Goal: Information Seeking & Learning: Learn about a topic

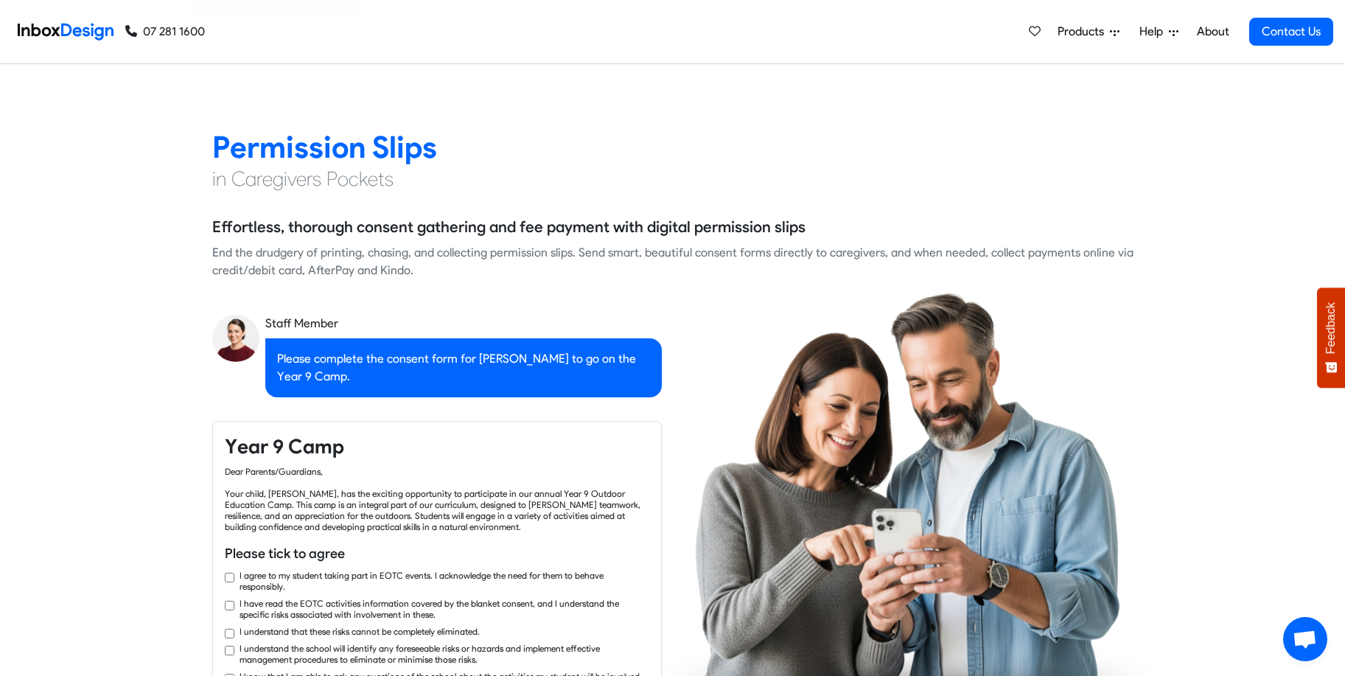
checkbox input "true"
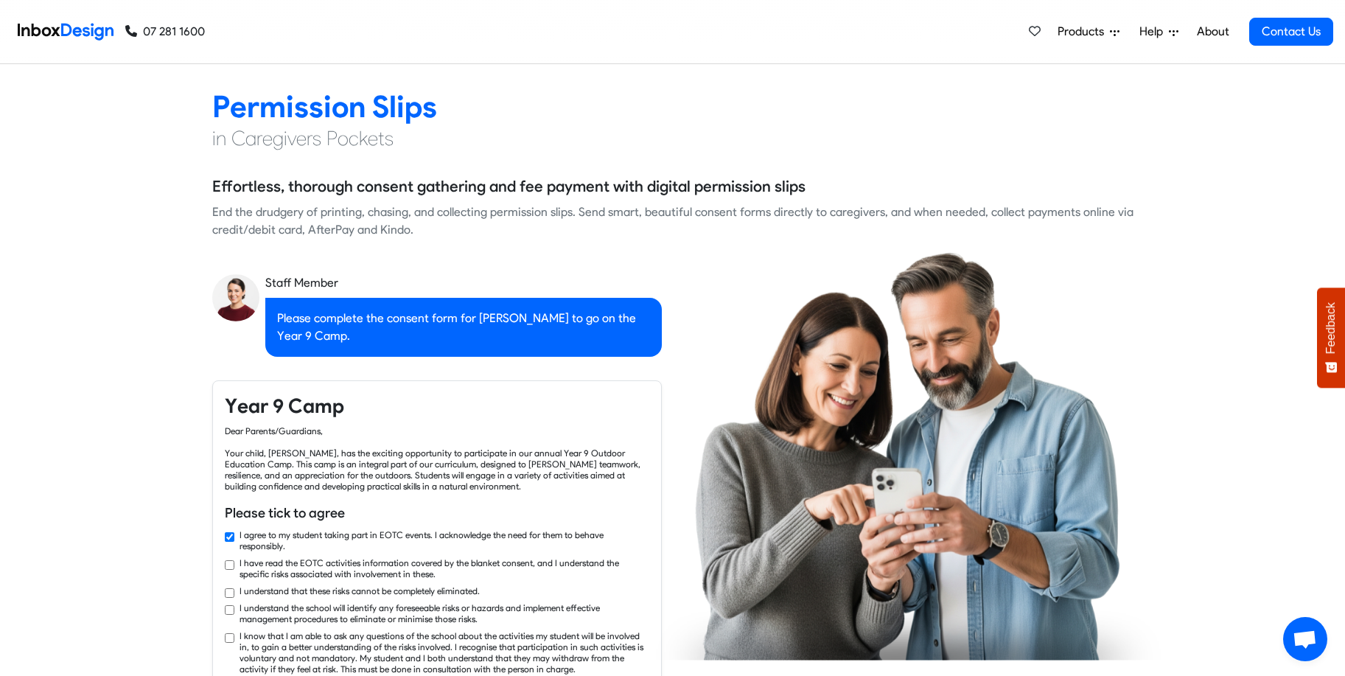
checkbox input "true"
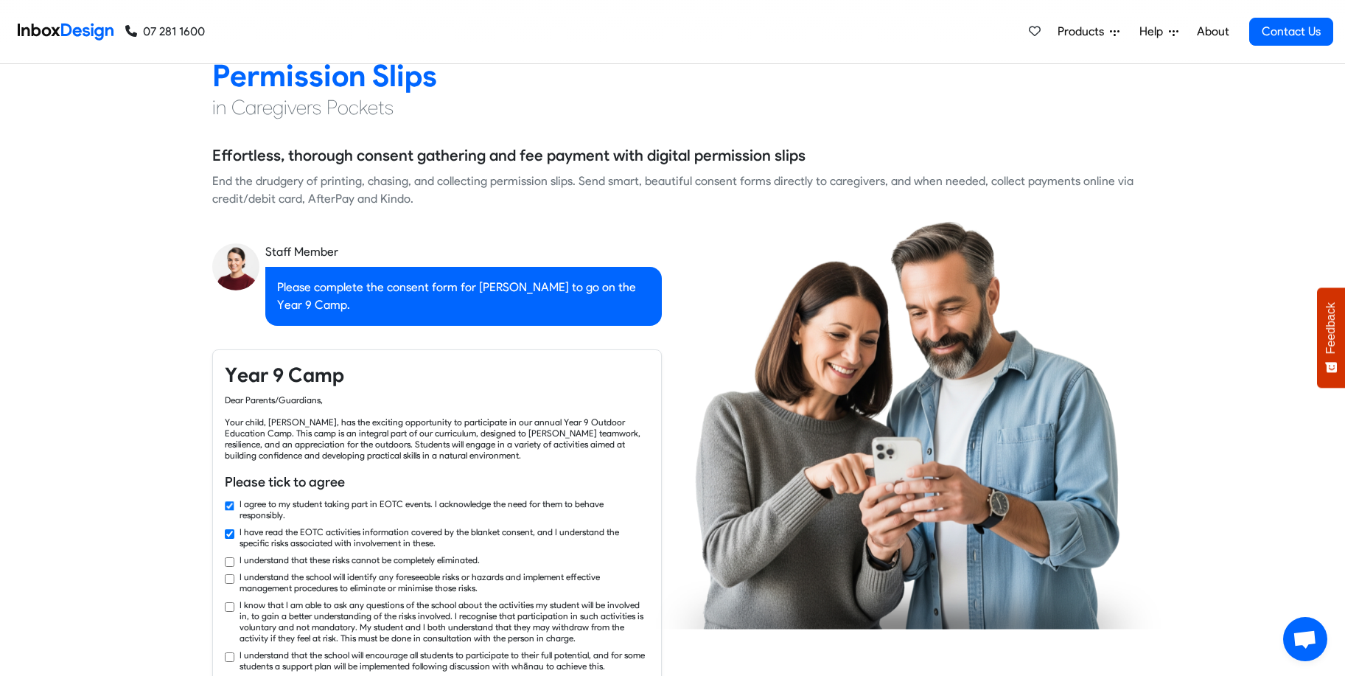
checkbox input "true"
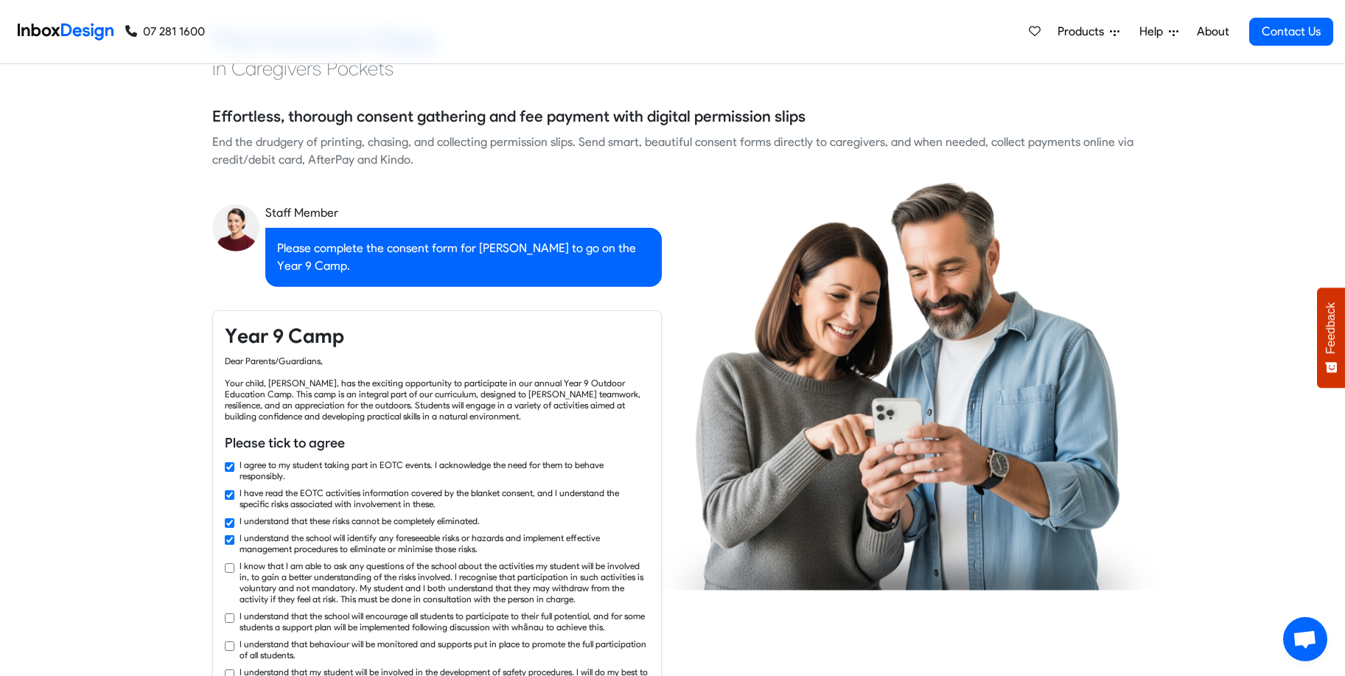
checkbox input "true"
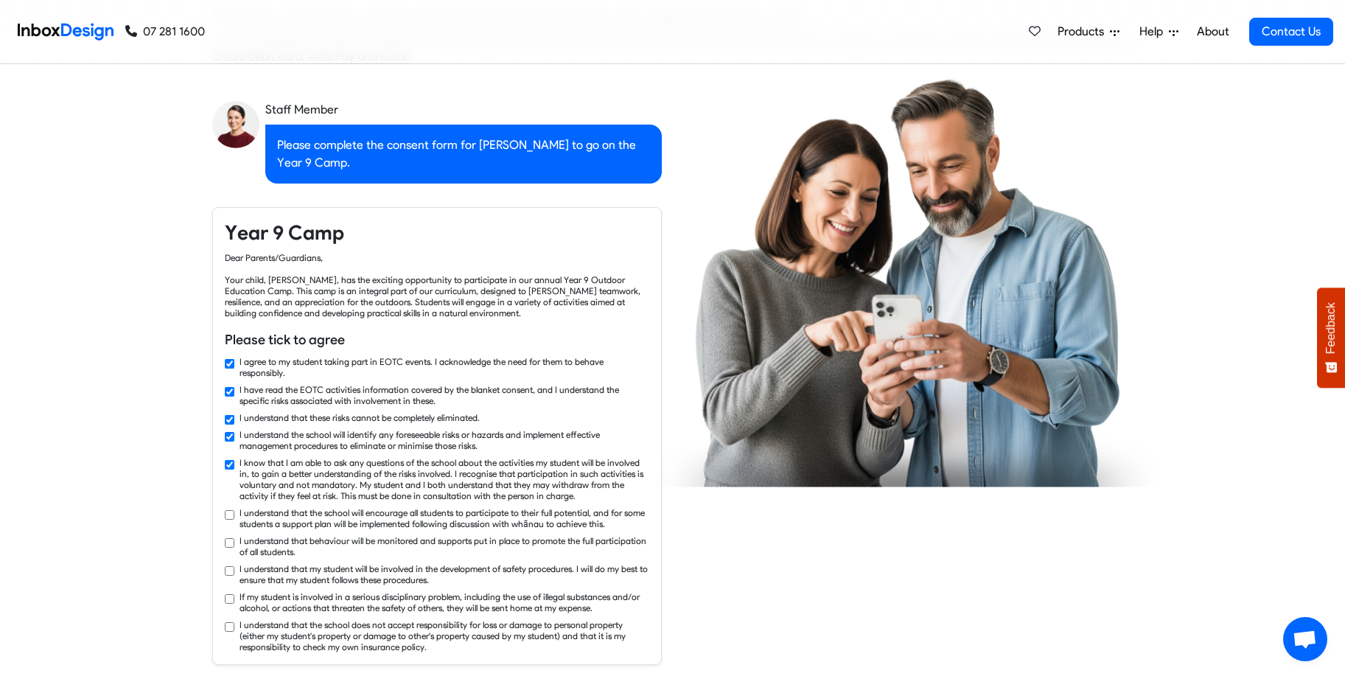
checkbox input "true"
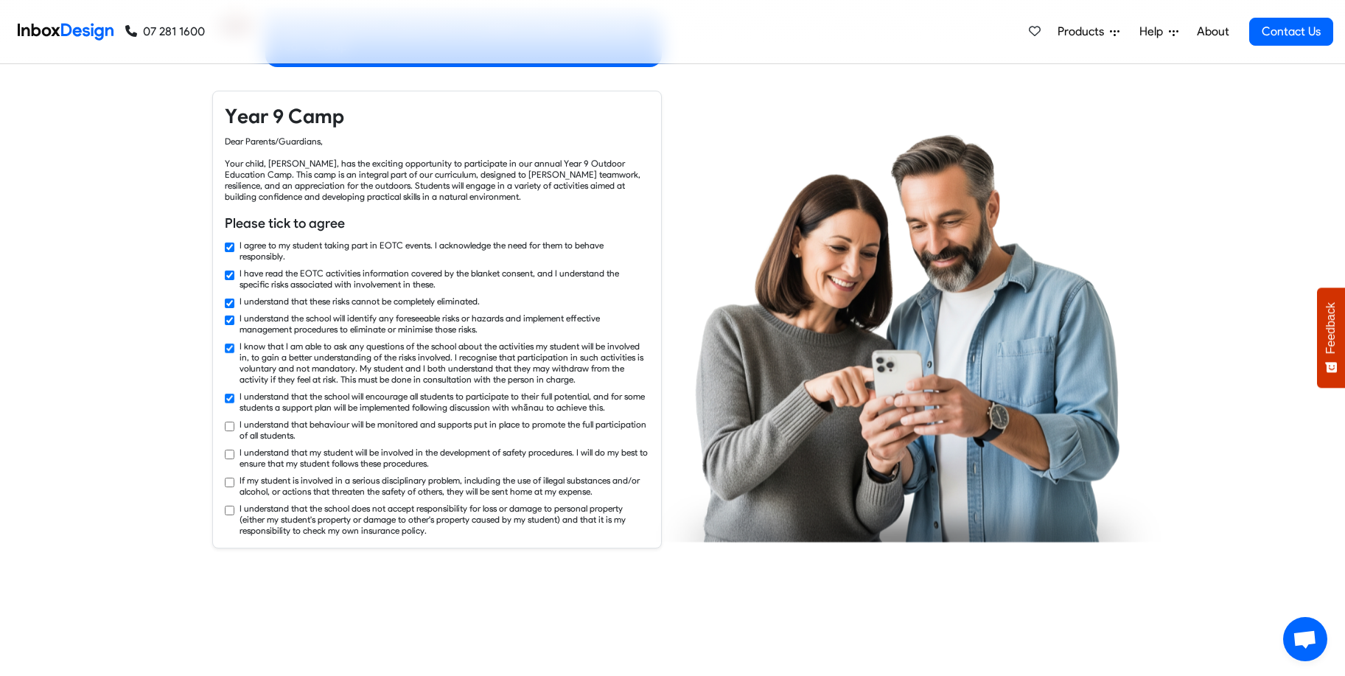
checkbox input "true"
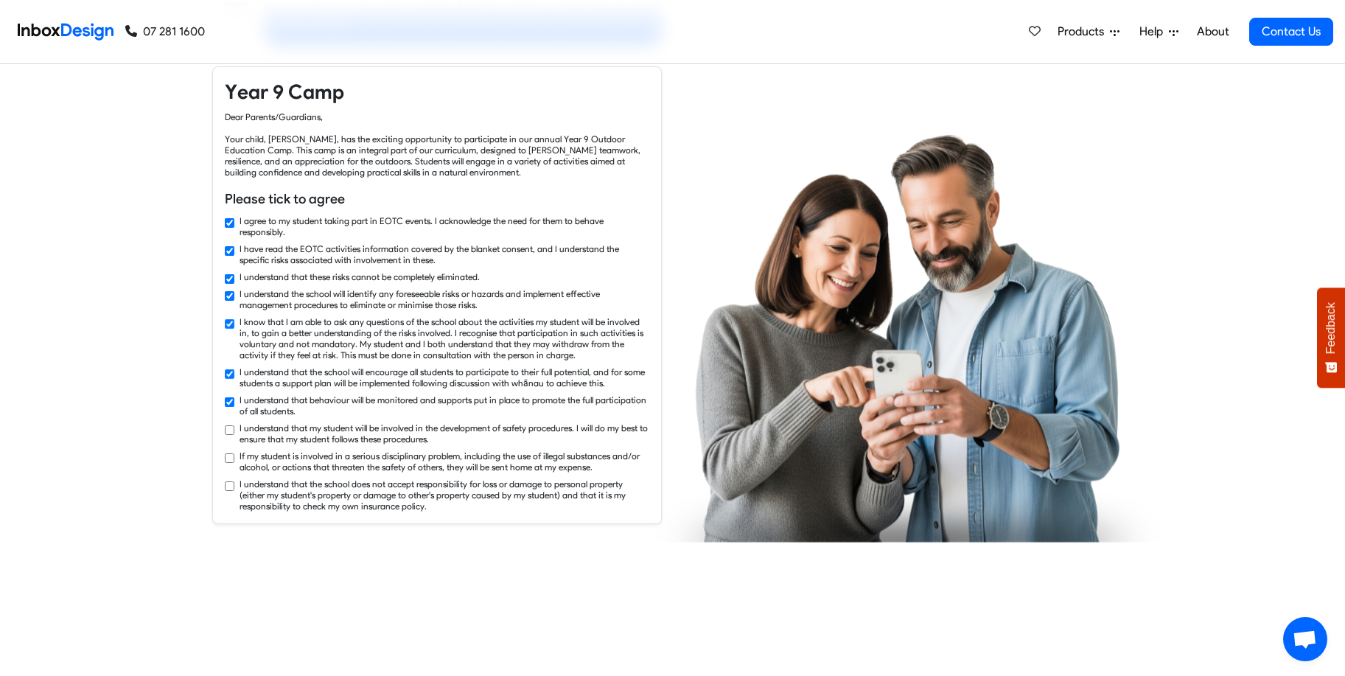
checkbox input "true"
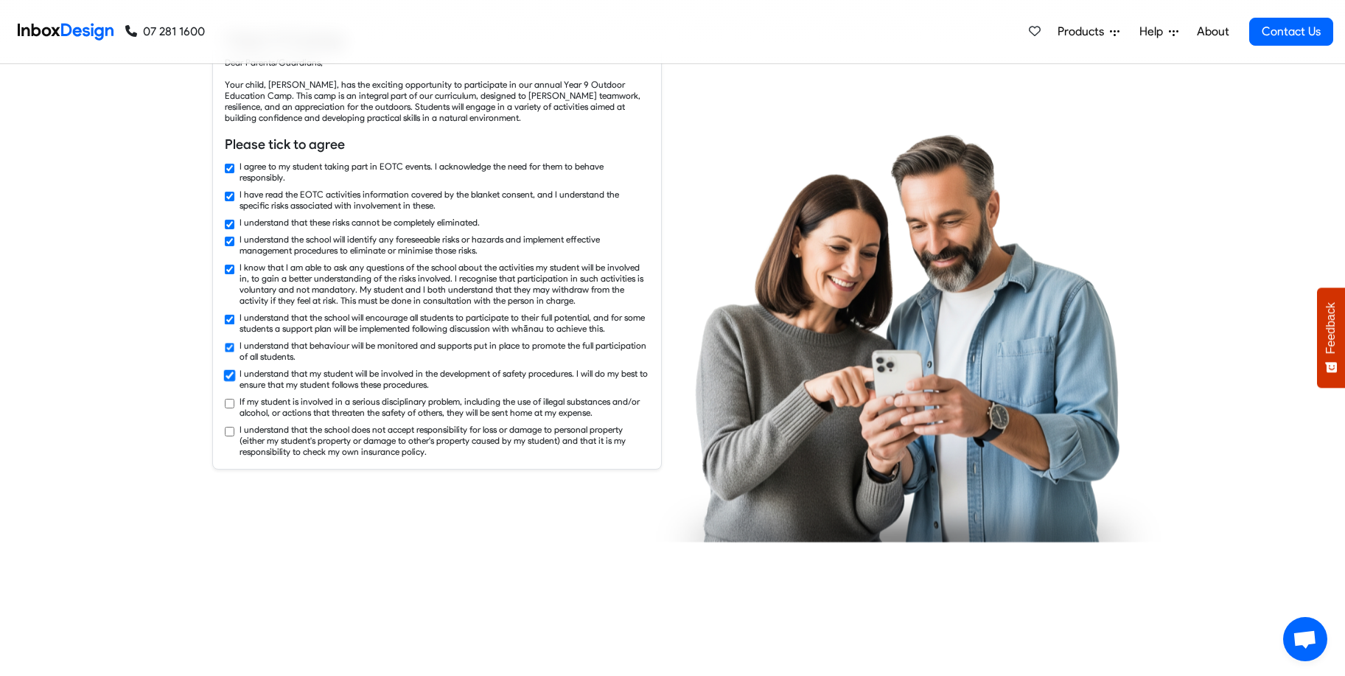
checkbox input "true"
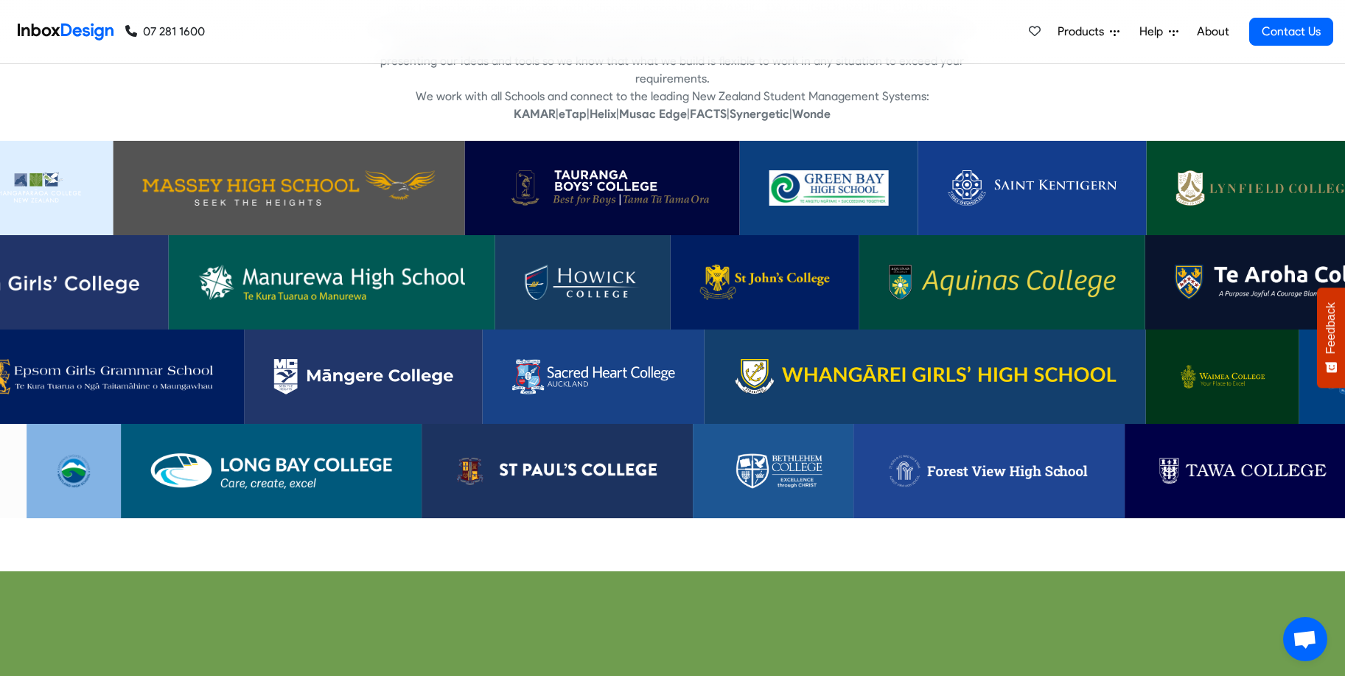
scroll to position [3142, 0]
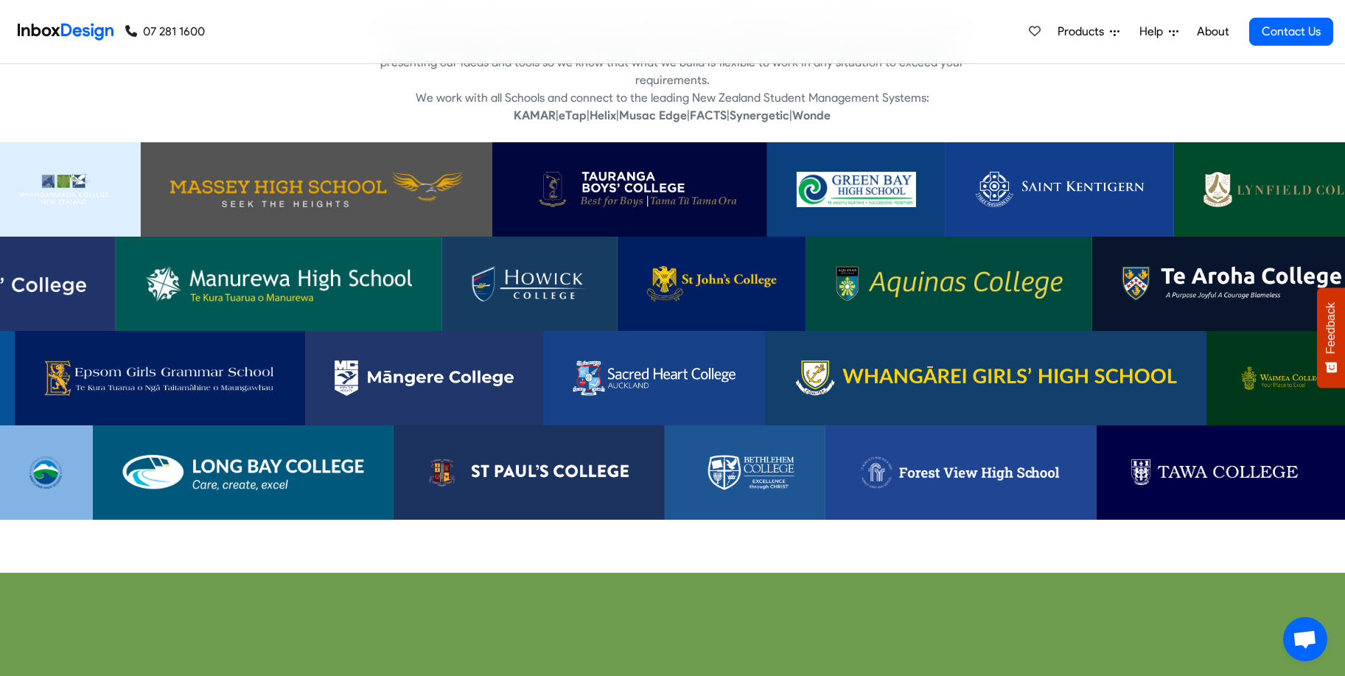
click at [1037, 172] on img at bounding box center [1059, 189] width 169 height 35
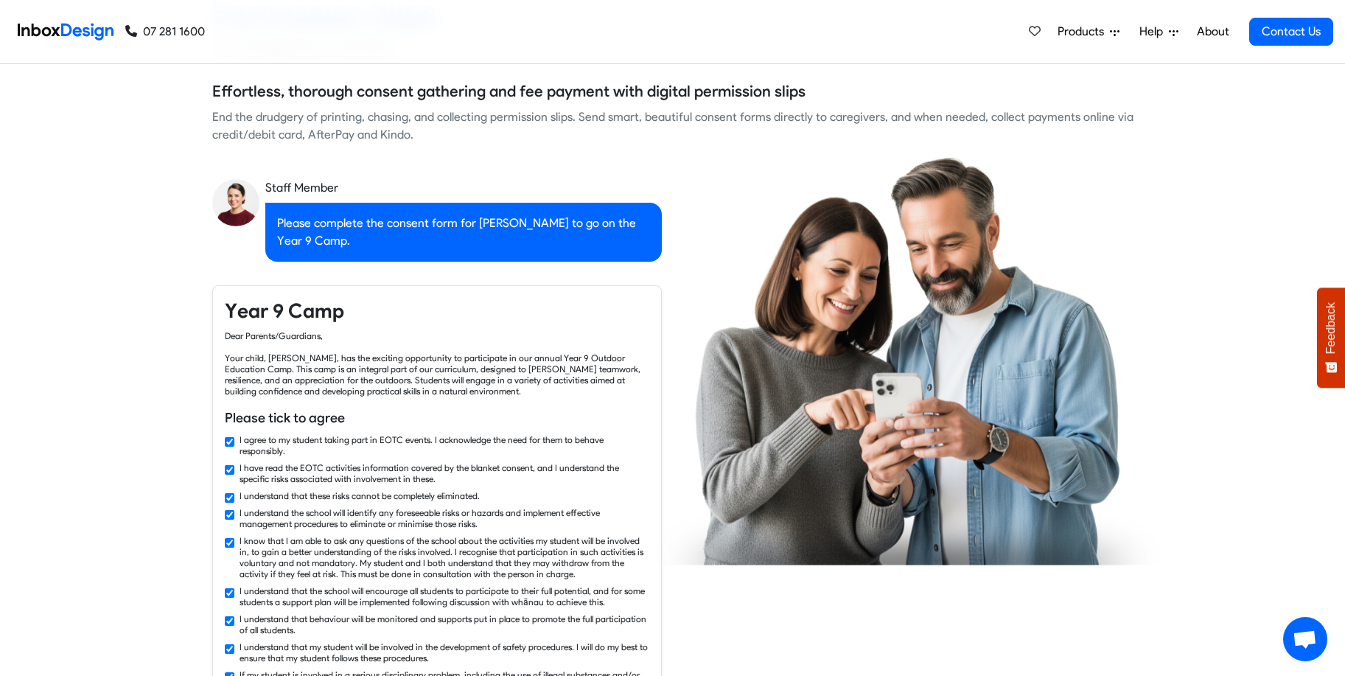
checkbox input "false"
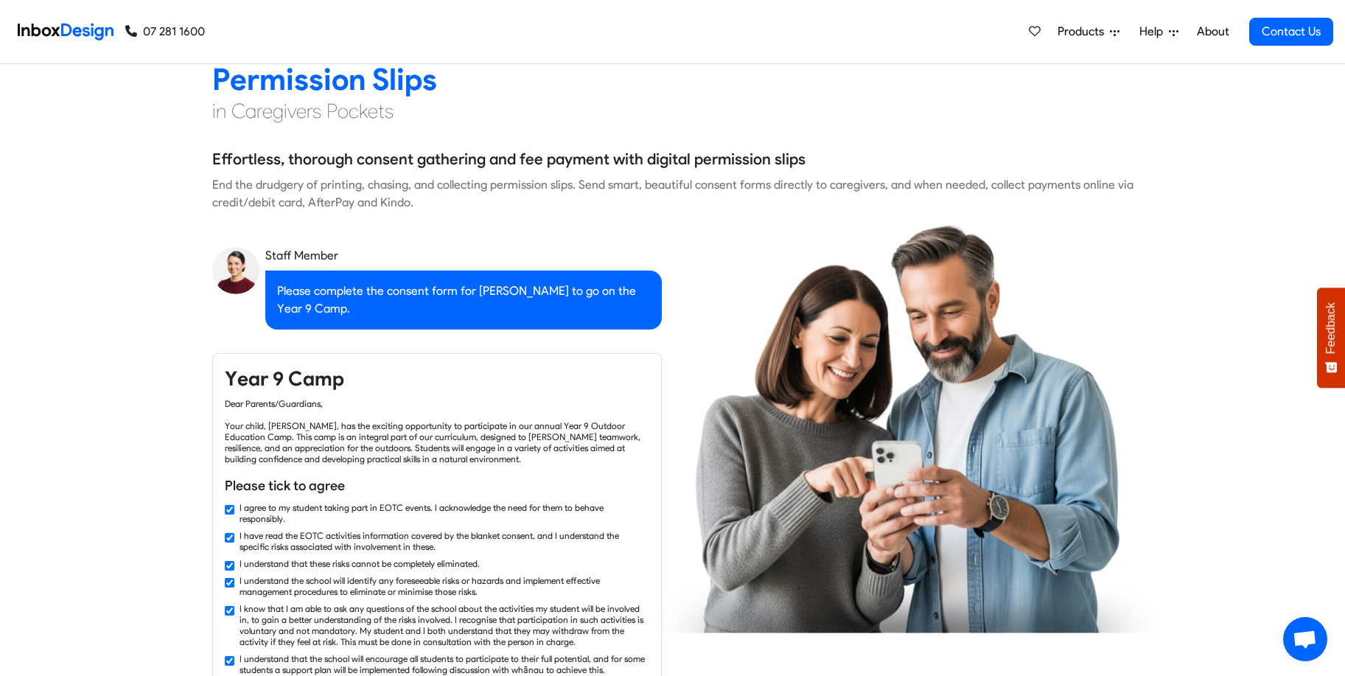
checkbox input "false"
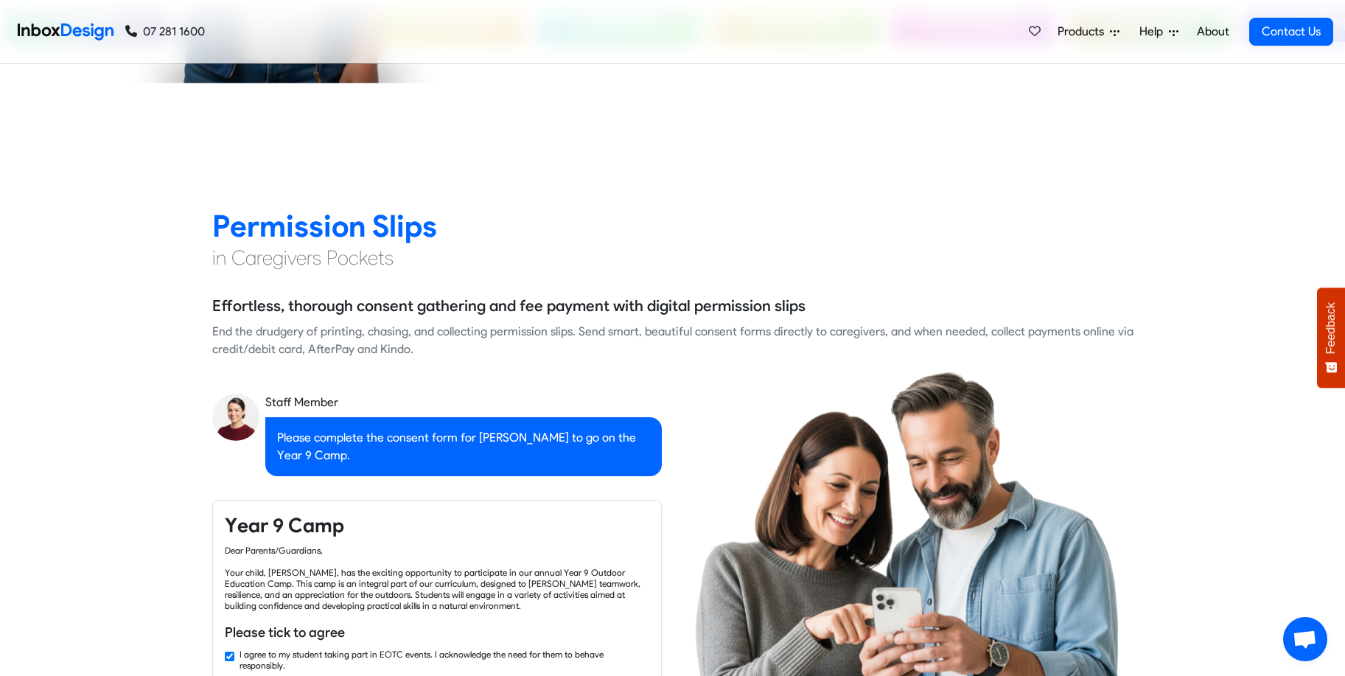
checkbox input "false"
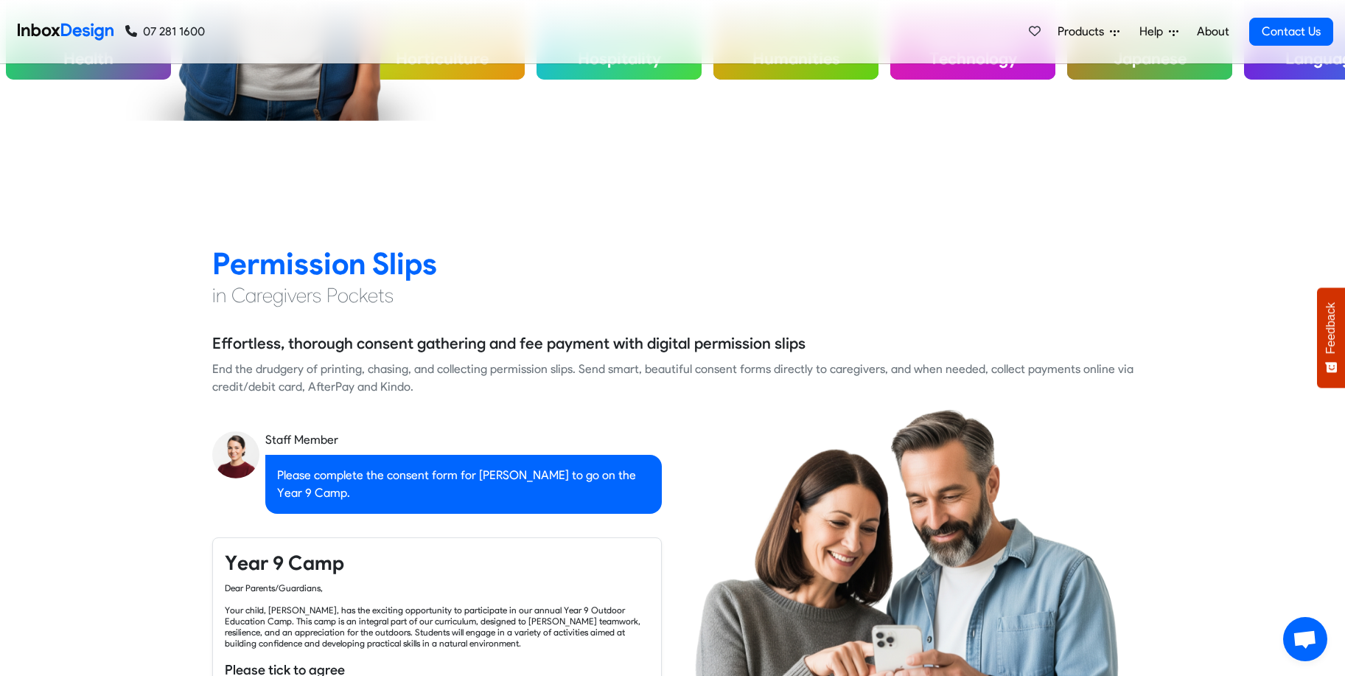
checkbox input "false"
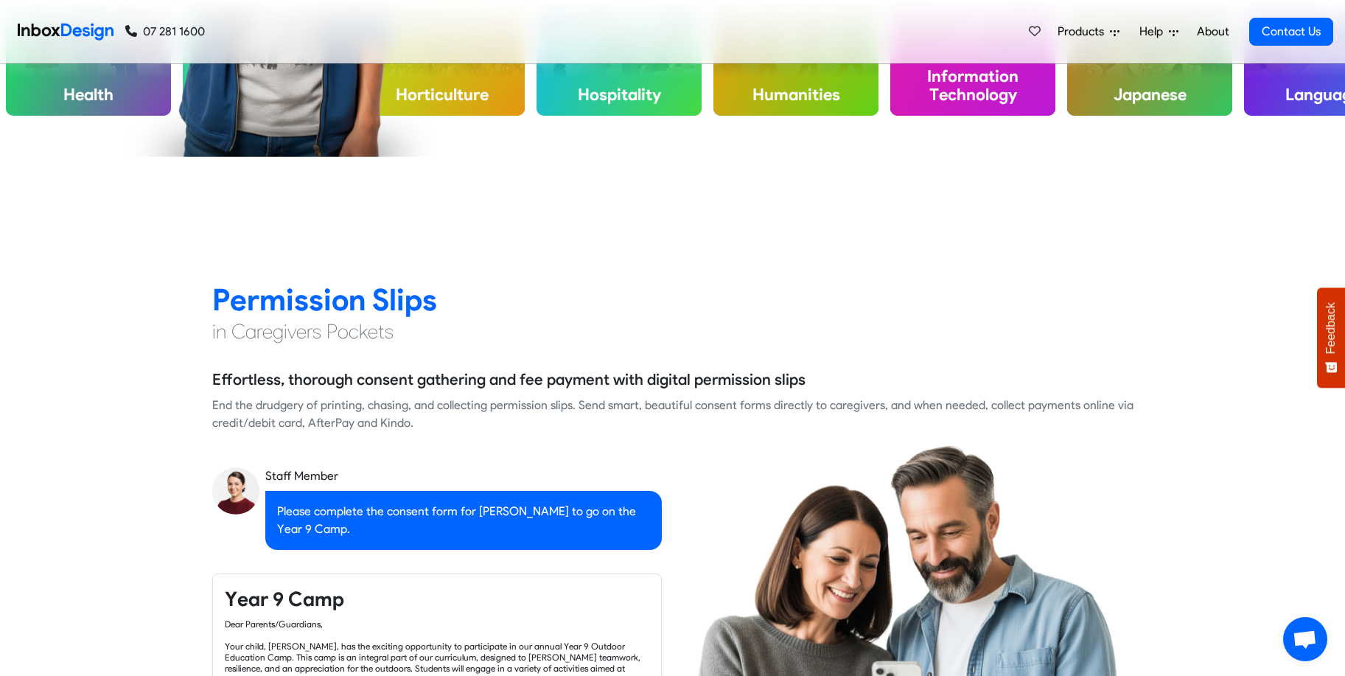
checkbox input "false"
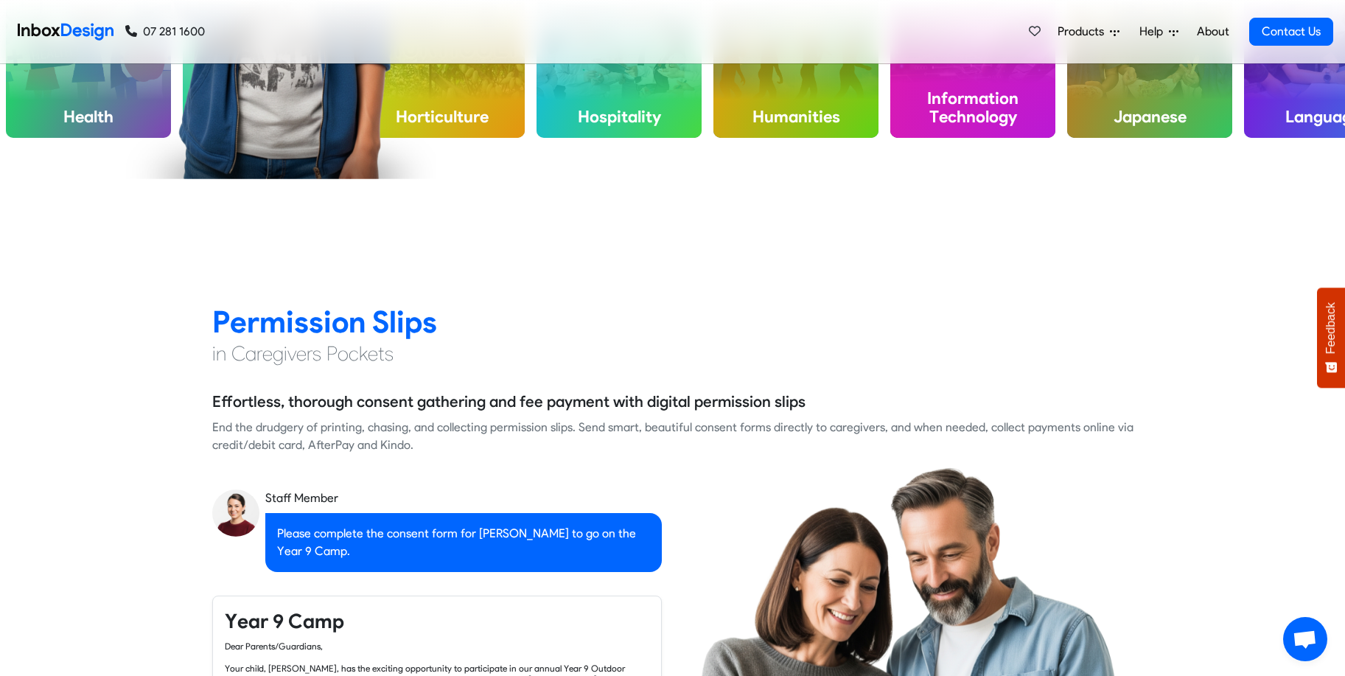
checkbox input "false"
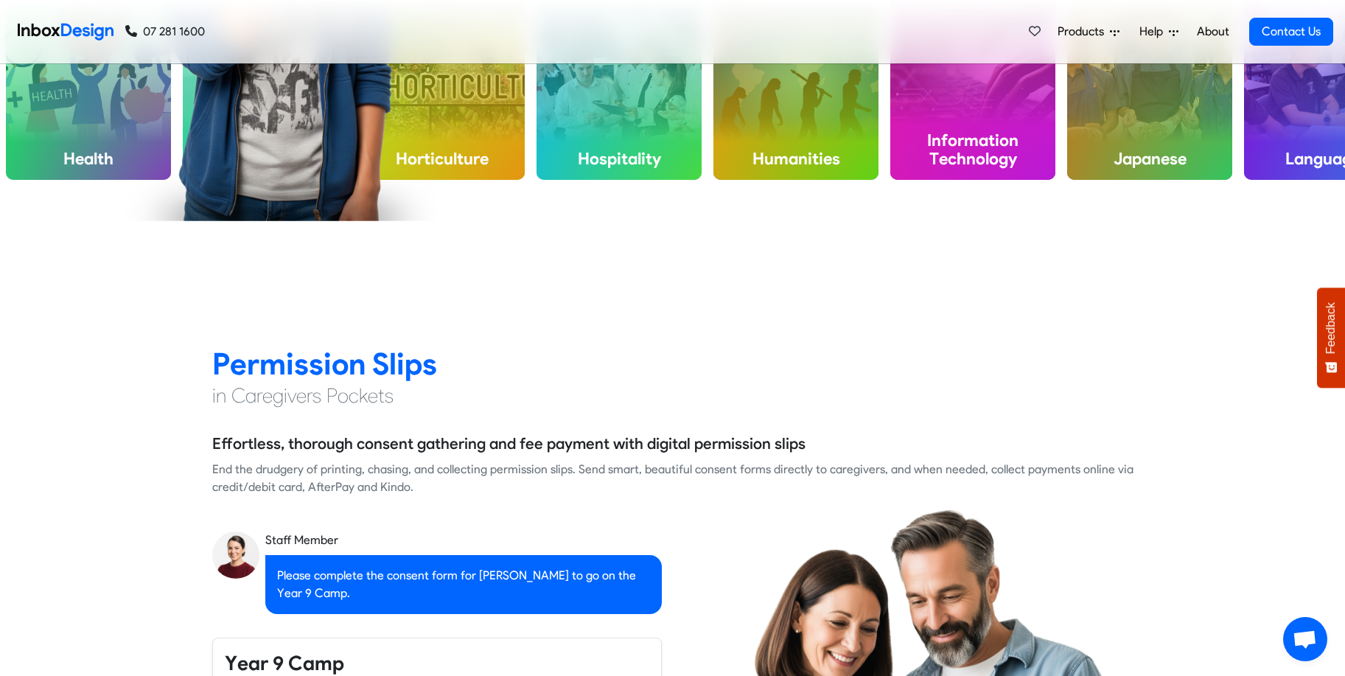
checkbox input "false"
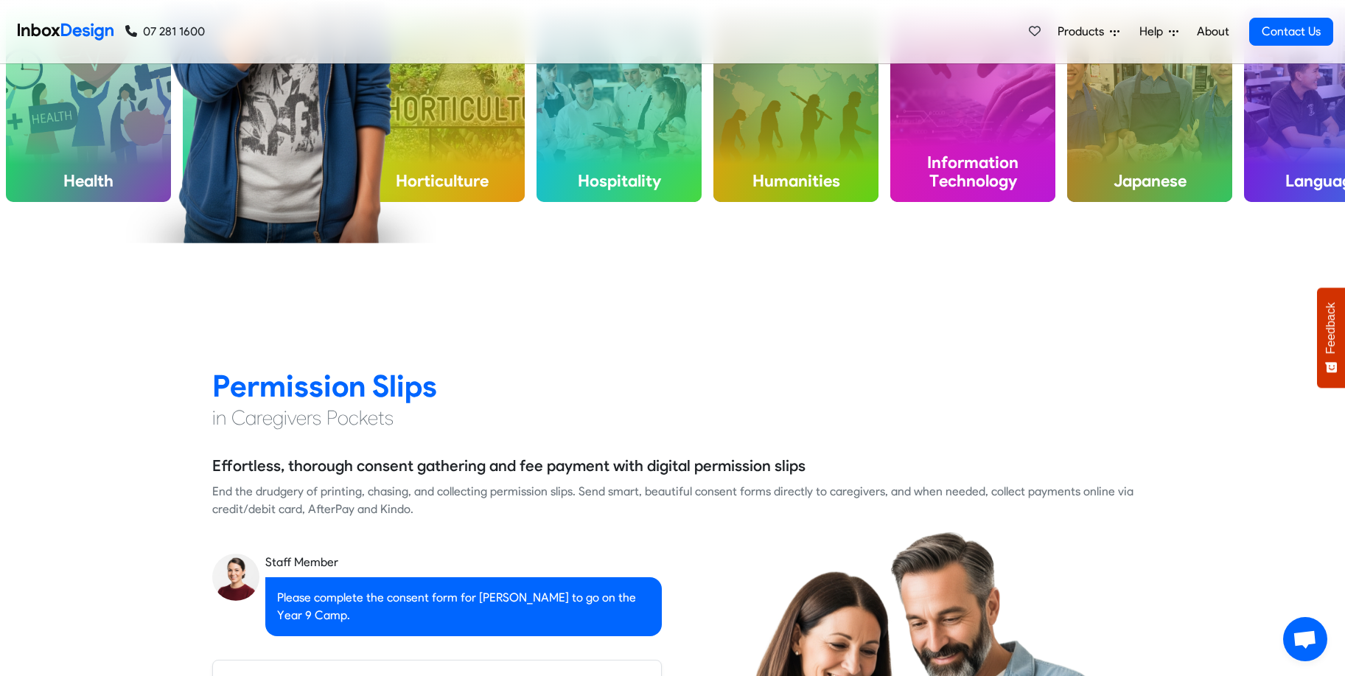
checkbox input "false"
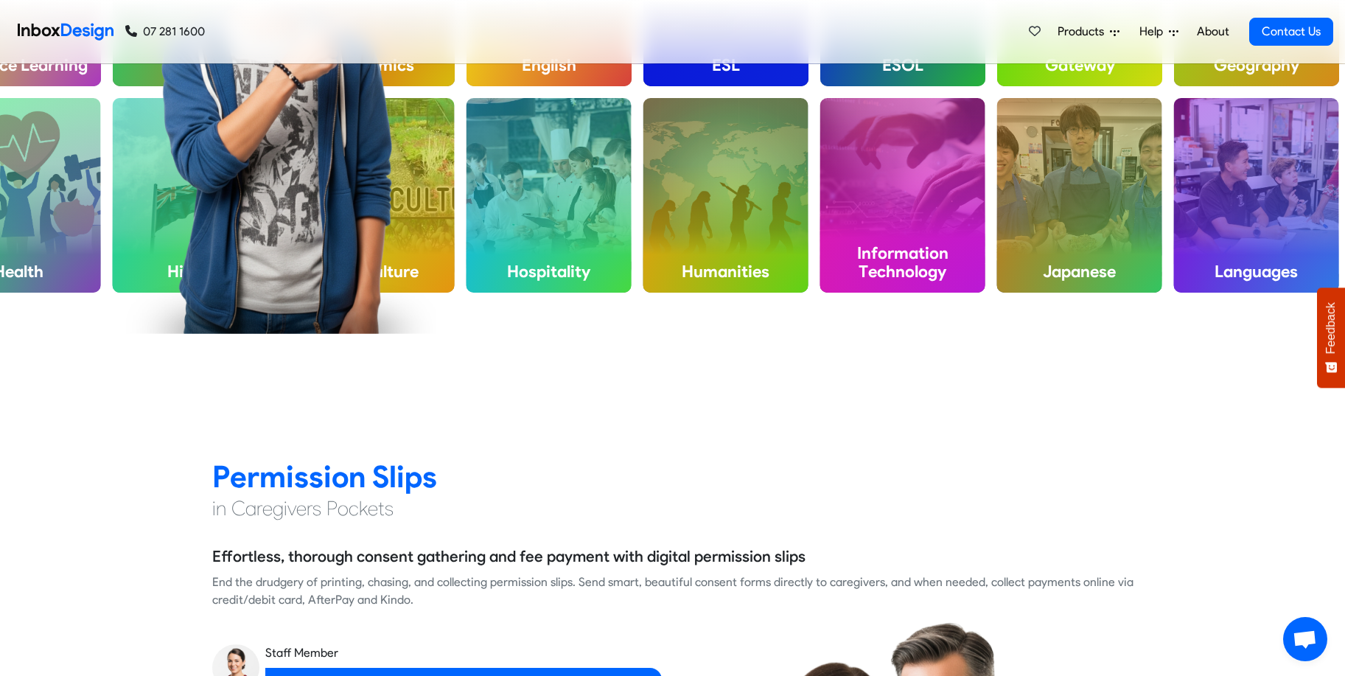
checkbox input "false"
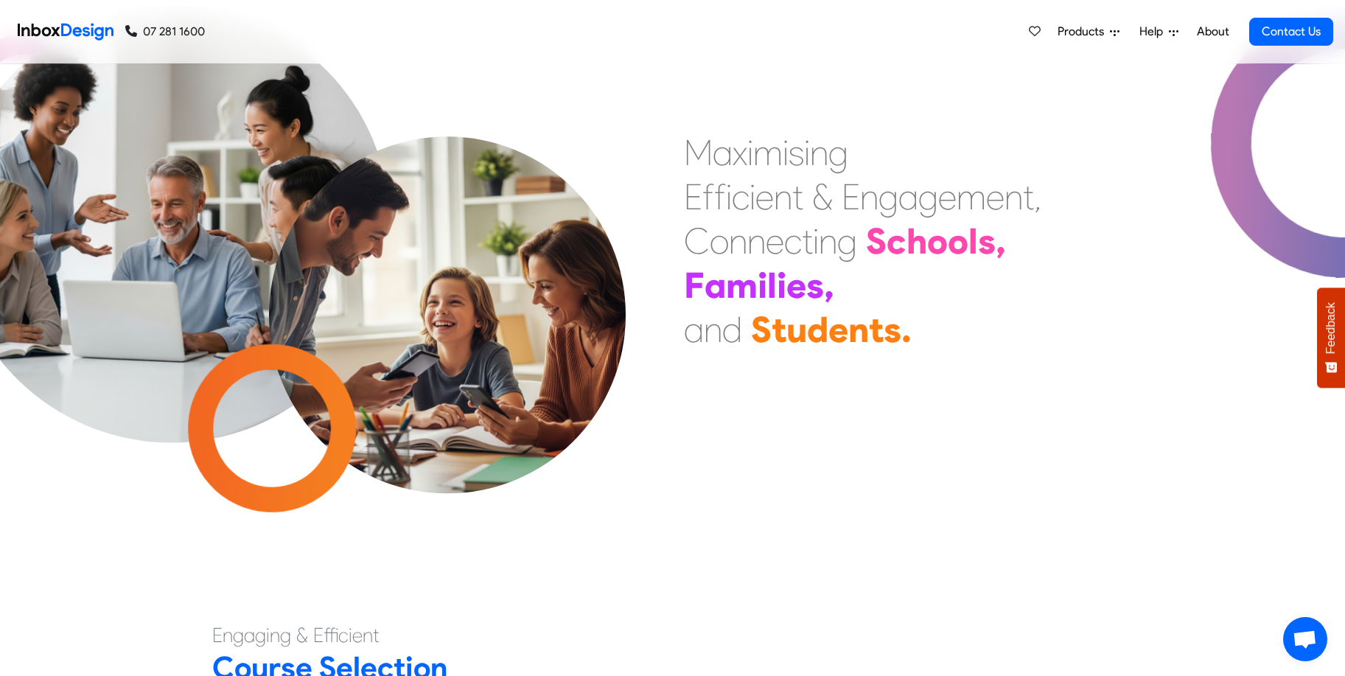
scroll to position [0, 0]
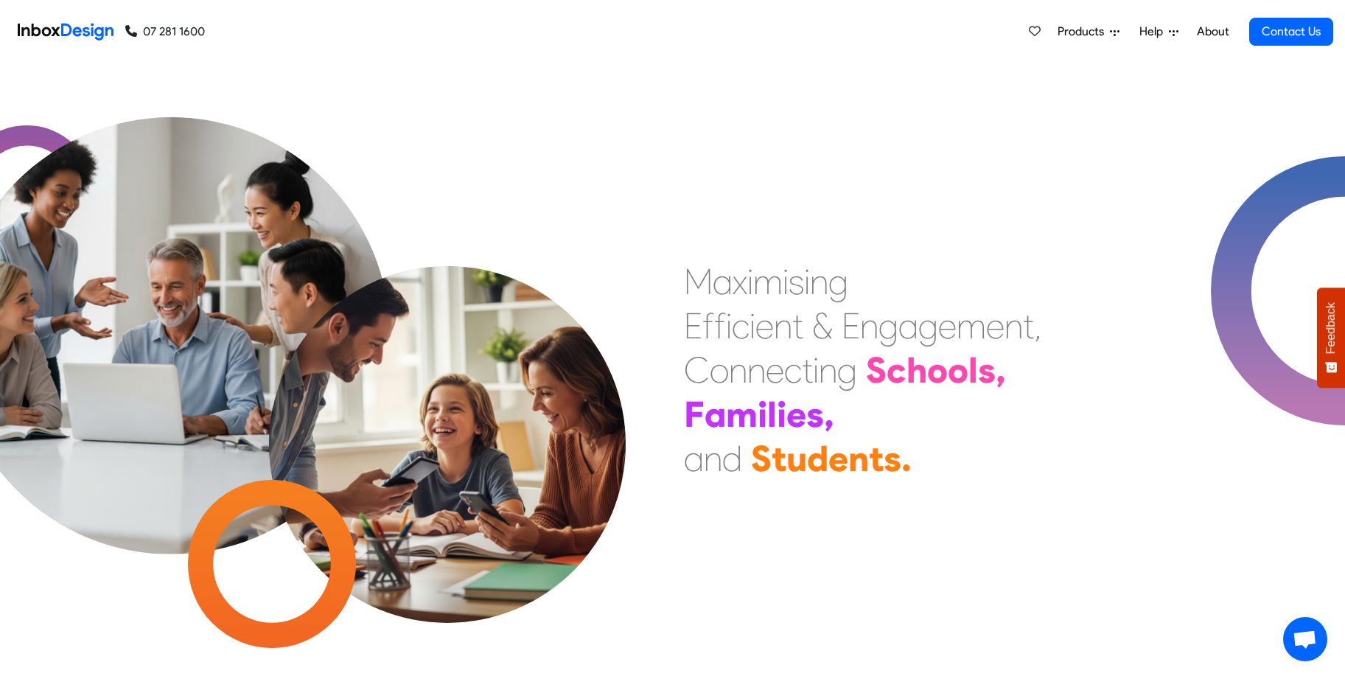
click at [1087, 31] on span "Products" at bounding box center [1083, 32] width 52 height 18
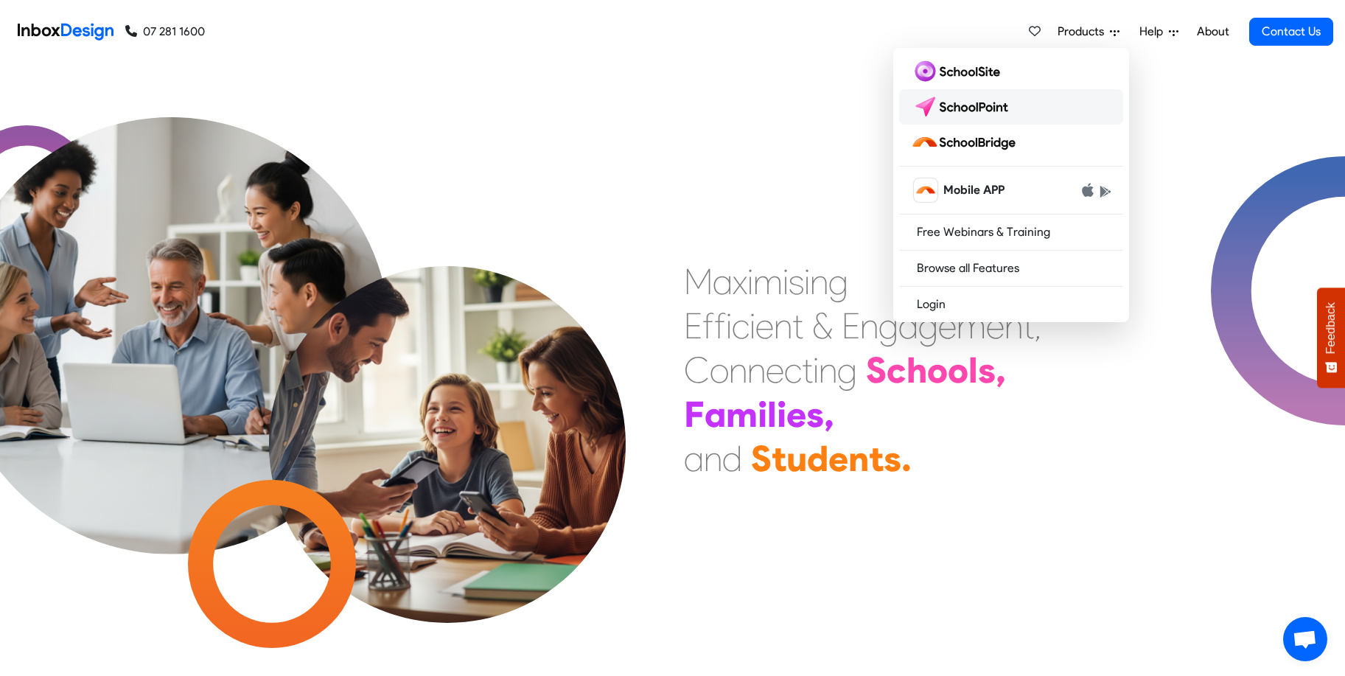
click at [972, 107] on img at bounding box center [963, 107] width 104 height 24
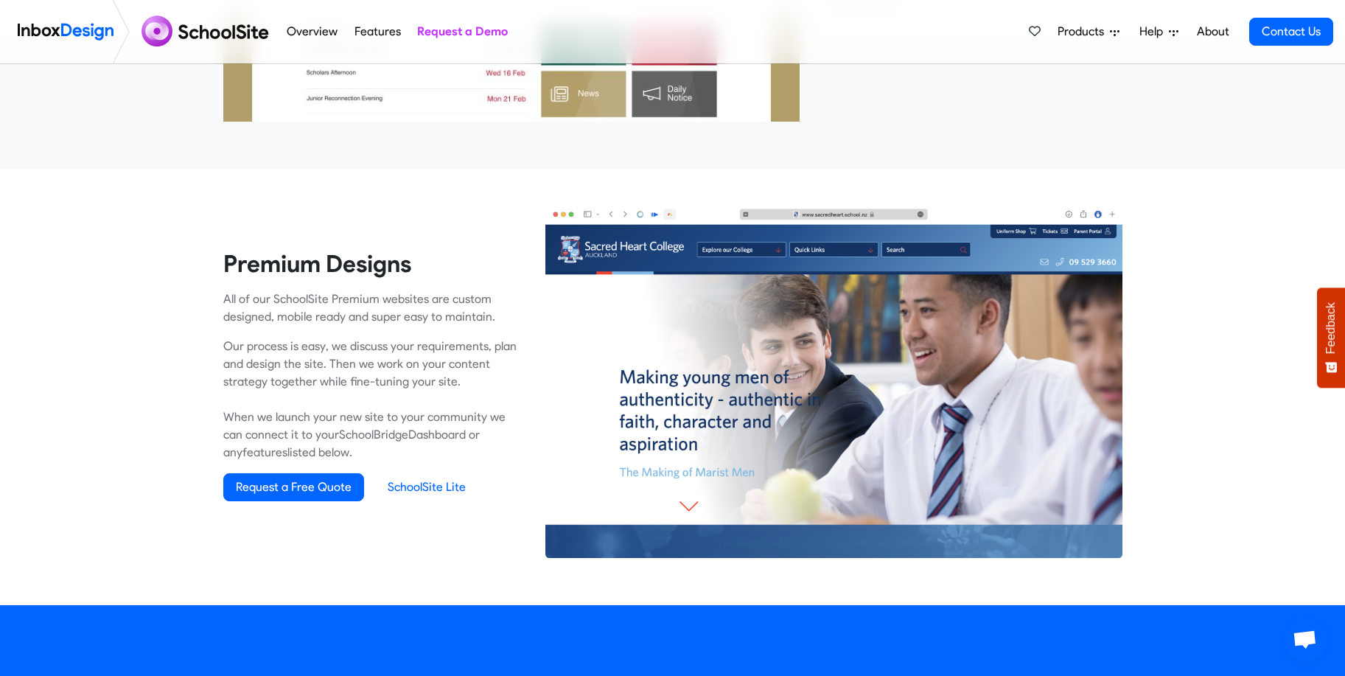
scroll to position [826, 0]
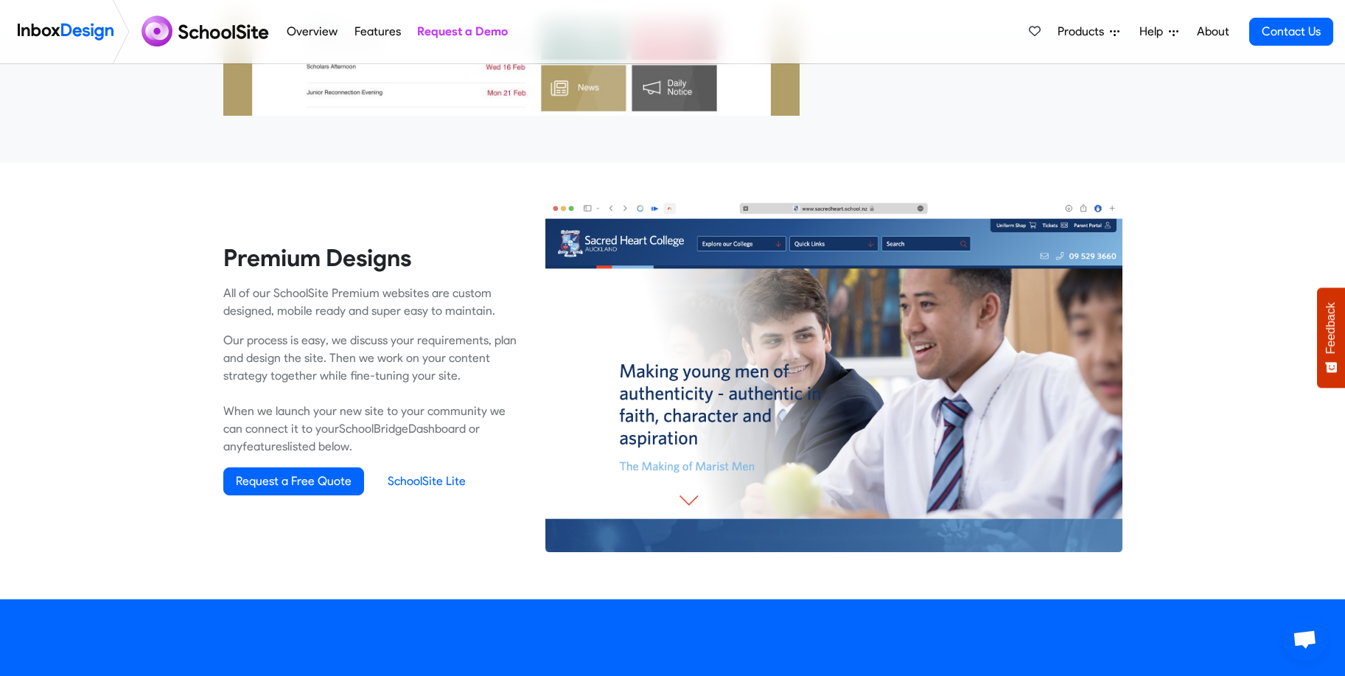
click at [835, 340] on img at bounding box center [833, 375] width 577 height 354
click at [680, 245] on img at bounding box center [833, 375] width 577 height 354
